Goal: Complete application form

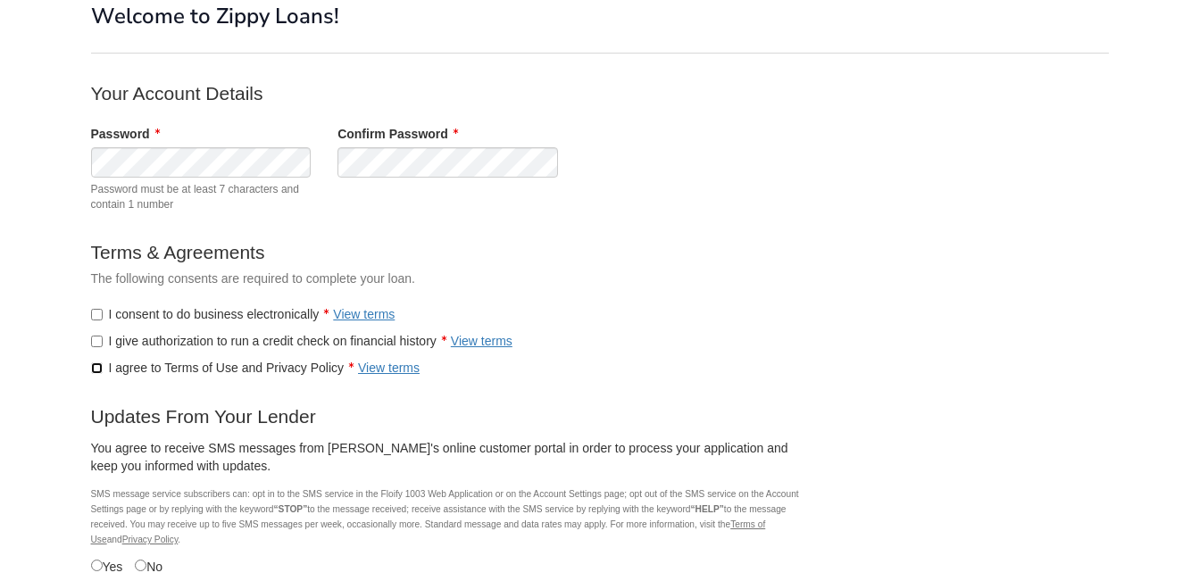
scroll to position [238, 0]
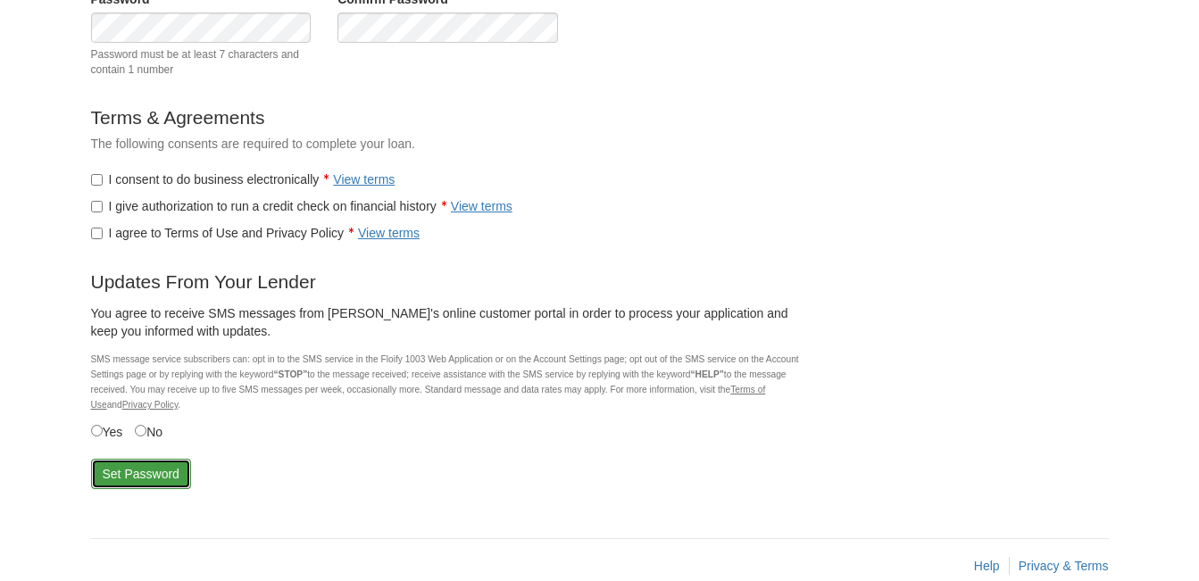
click at [160, 470] on button "Set Password" at bounding box center [141, 474] width 100 height 30
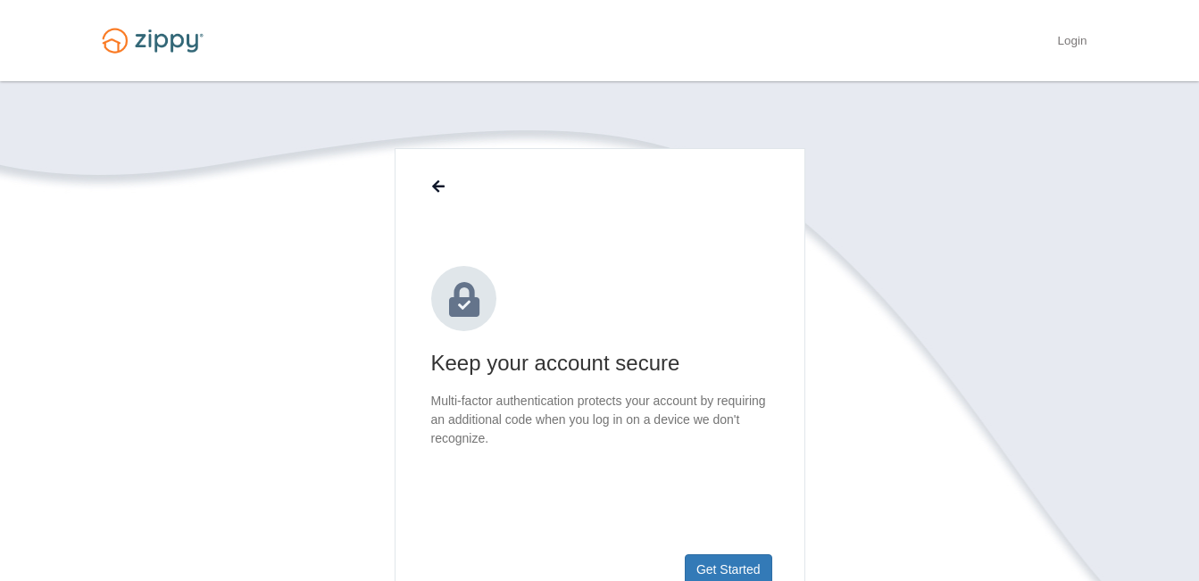
scroll to position [119, 0]
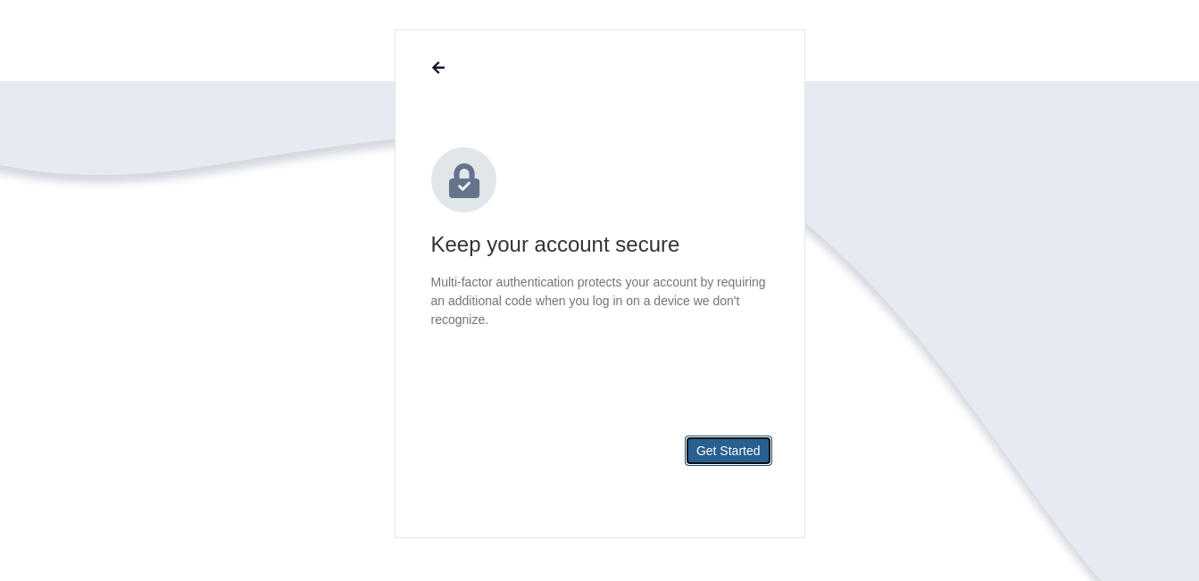
click at [721, 448] on button "Get Started" at bounding box center [727, 450] width 87 height 30
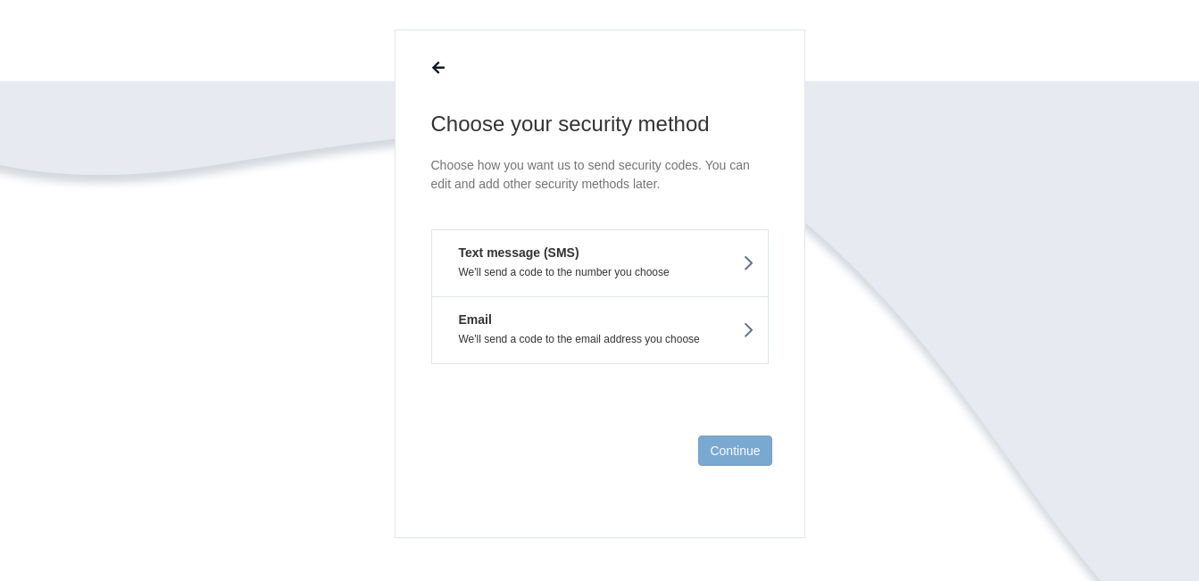
click at [750, 261] on icon at bounding box center [748, 263] width 12 height 20
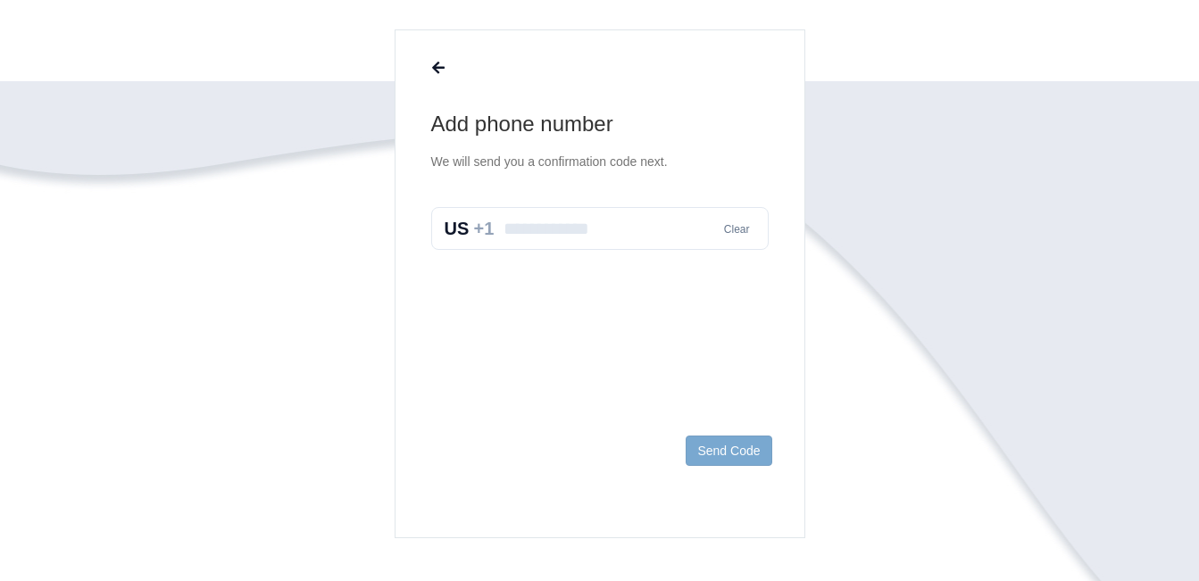
click at [557, 239] on input "text" at bounding box center [599, 228] width 337 height 43
type input "**********"
click at [718, 452] on button "Send Code" at bounding box center [728, 450] width 86 height 30
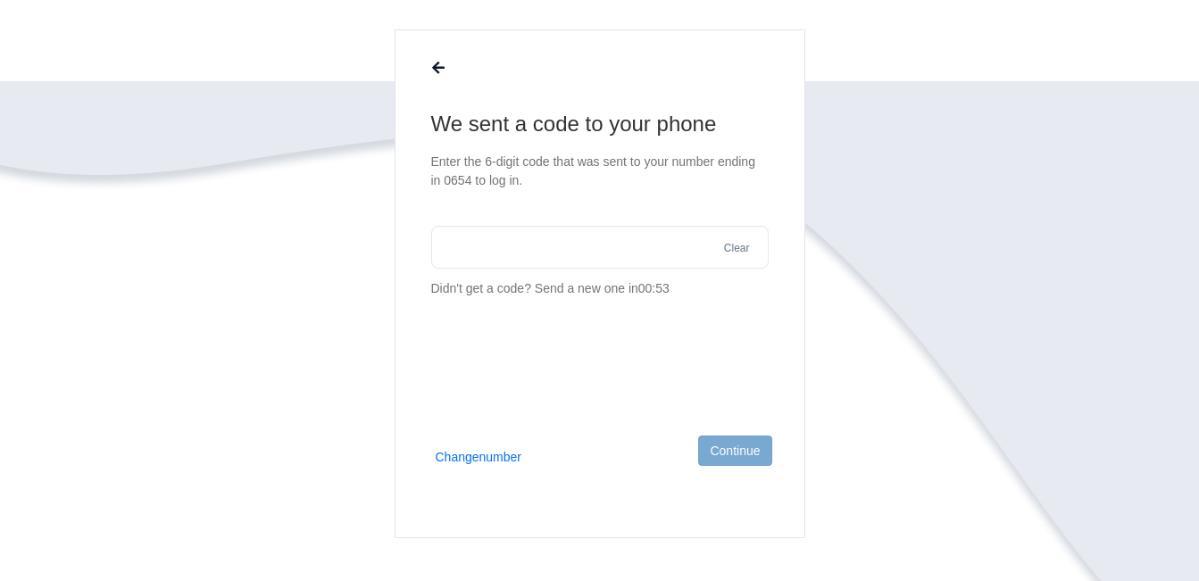
click at [513, 249] on input "text" at bounding box center [599, 247] width 337 height 43
type input "******"
click at [751, 449] on button "Continue" at bounding box center [734, 450] width 73 height 30
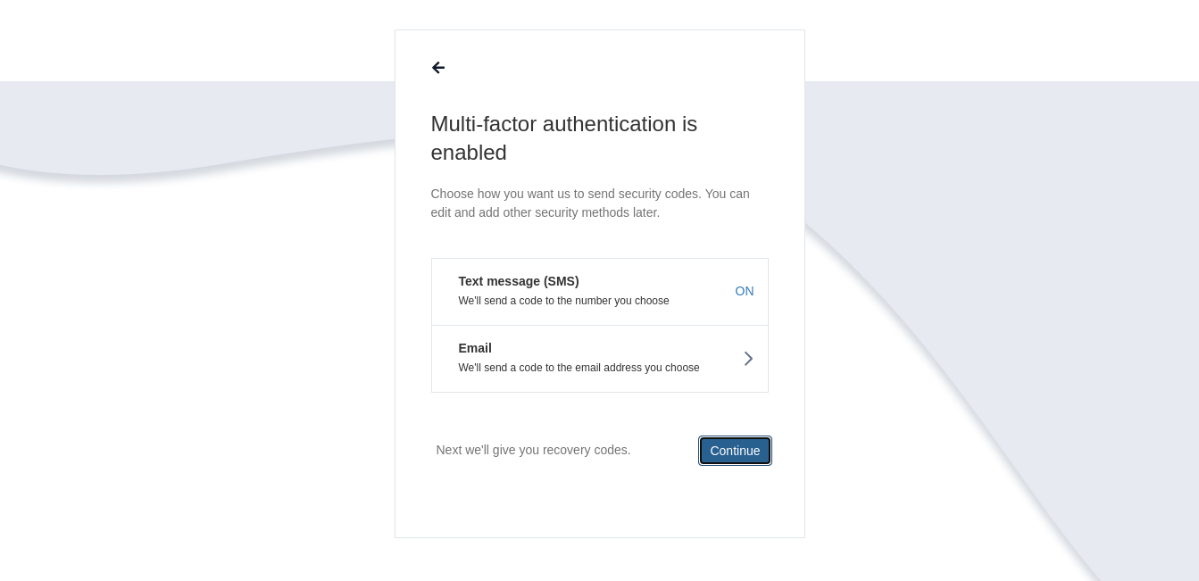
click at [749, 449] on button "Continue" at bounding box center [734, 450] width 73 height 30
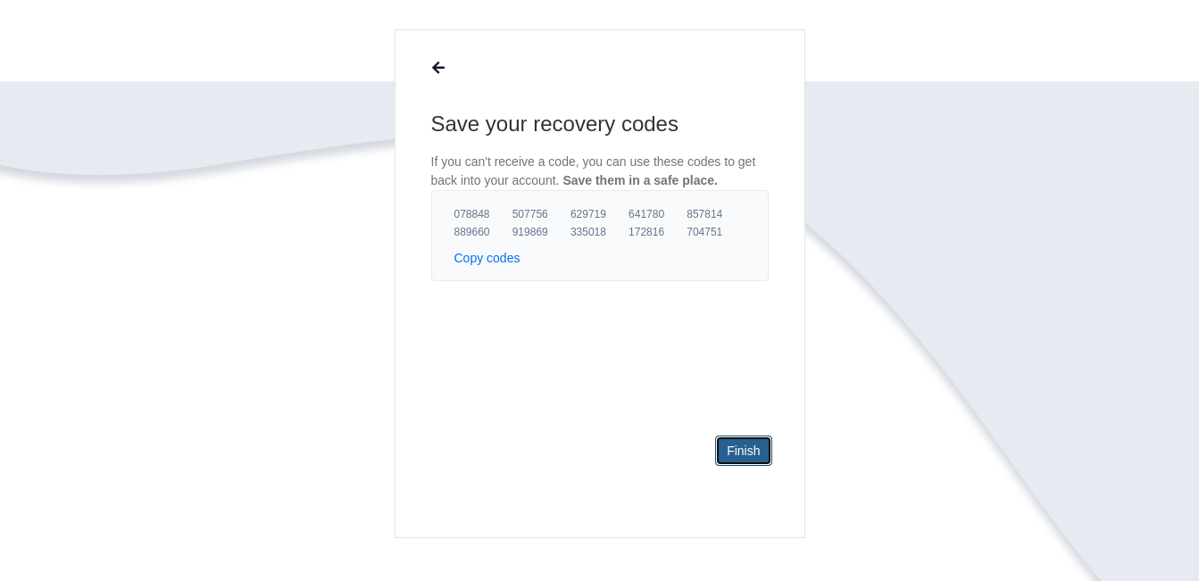
click at [746, 450] on link "Finish" at bounding box center [743, 450] width 56 height 30
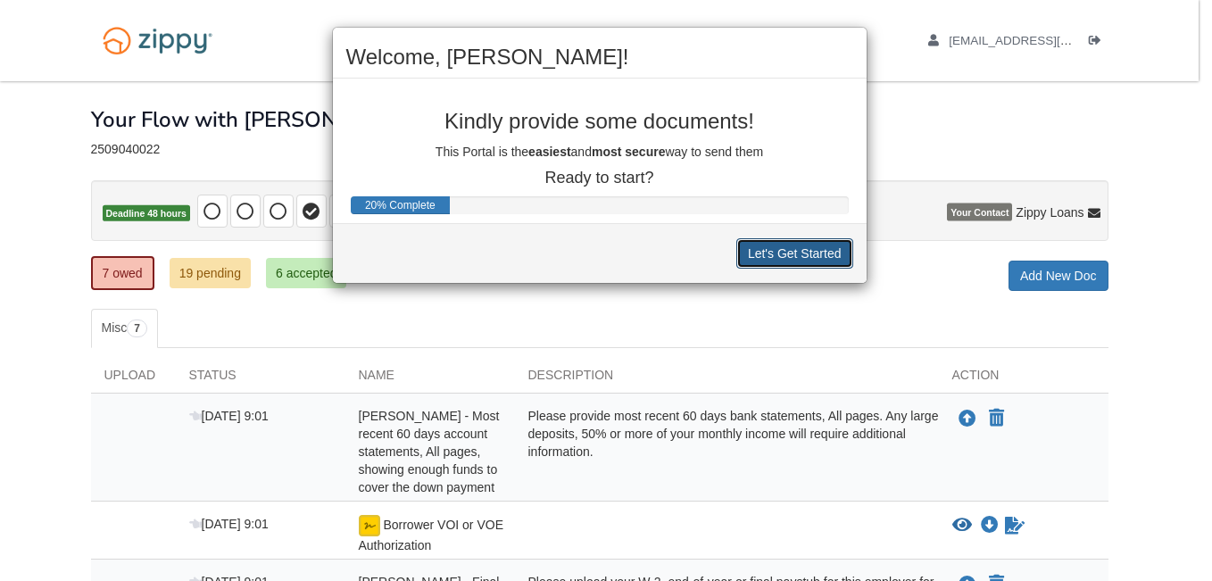
click at [809, 253] on button "Let's Get Started" at bounding box center [794, 253] width 117 height 30
click at [809, 253] on div "Let's Get Started" at bounding box center [600, 253] width 534 height 60
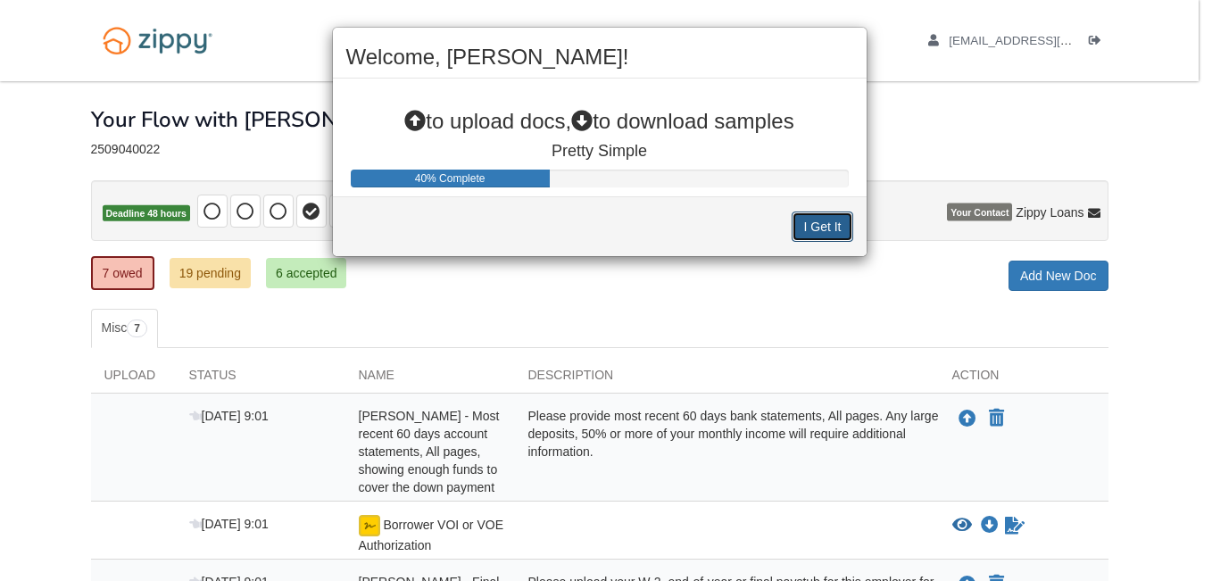
click at [830, 220] on button "I Get It" at bounding box center [822, 227] width 61 height 30
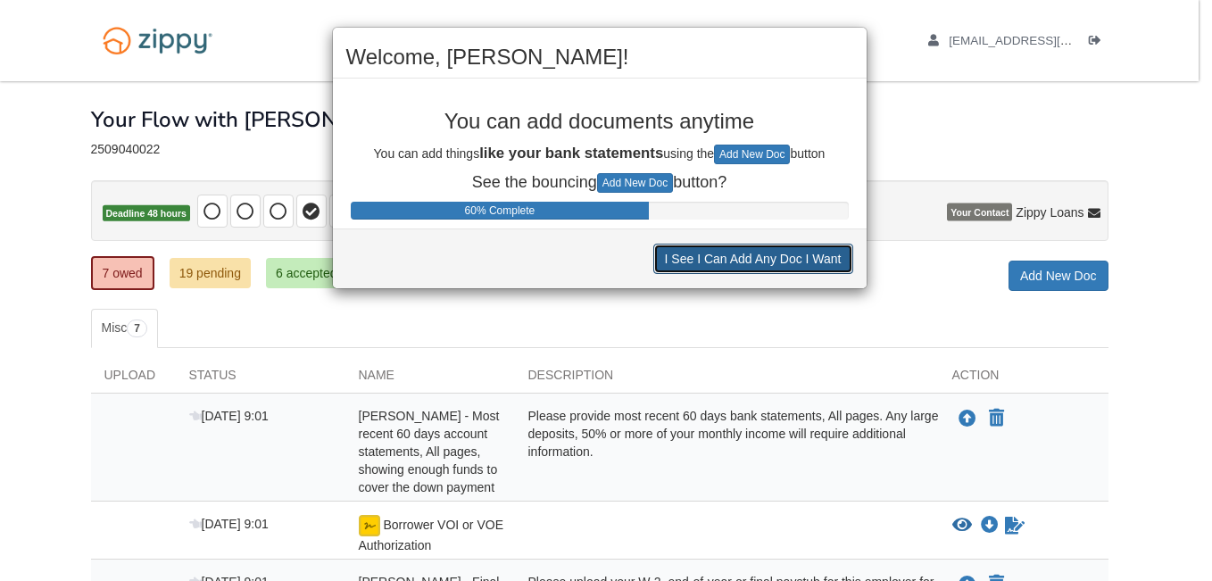
click at [803, 257] on button "I See I Can Add Any Doc I Want" at bounding box center [753, 259] width 200 height 30
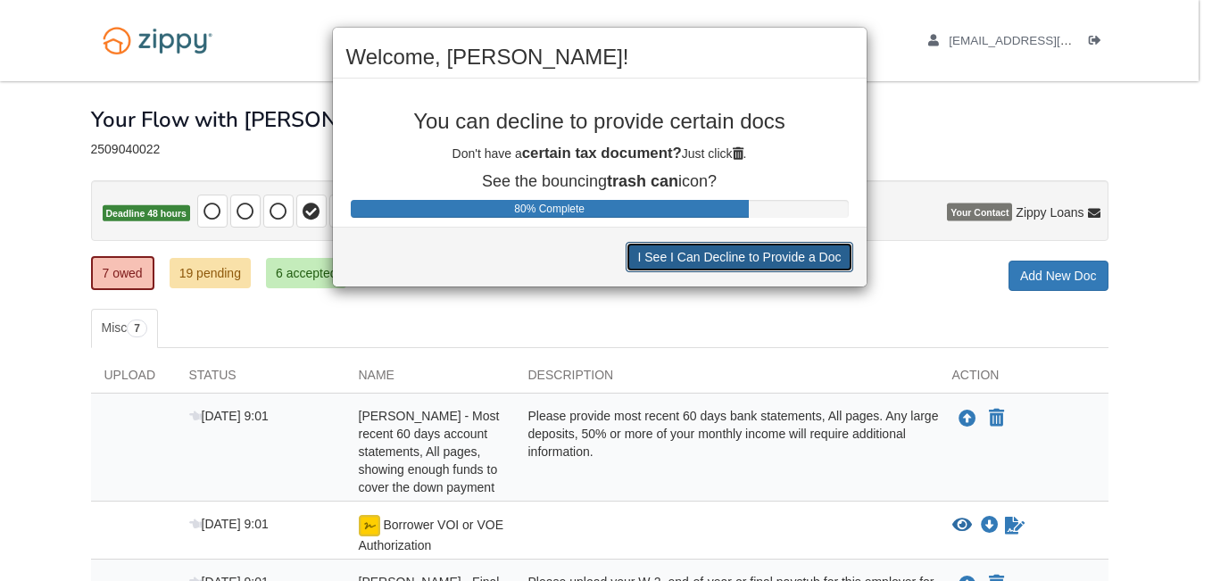
click at [803, 257] on button "I See I Can Decline to Provide a Doc" at bounding box center [739, 257] width 227 height 30
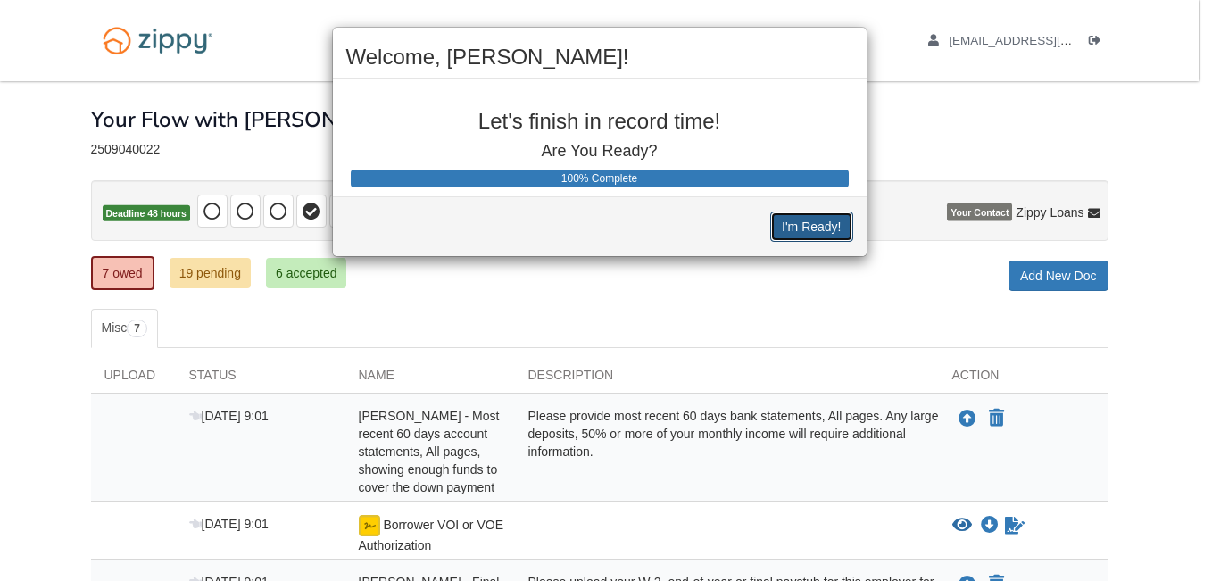
click at [828, 220] on button "I'm Ready!" at bounding box center [811, 227] width 82 height 30
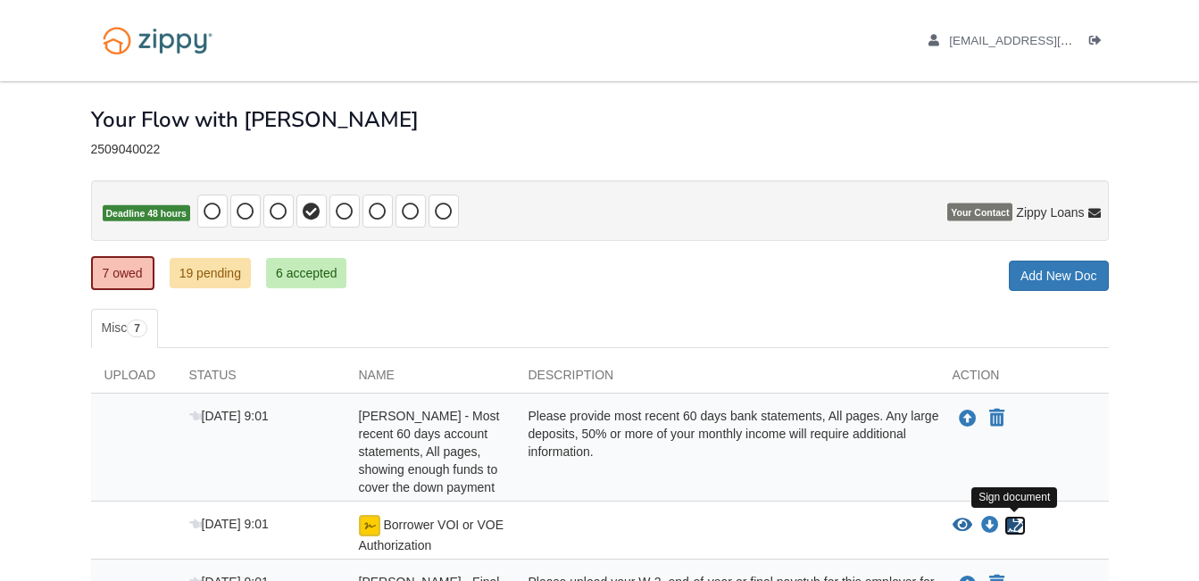
click at [1017, 520] on icon "Sign Form" at bounding box center [1015, 526] width 20 height 18
